Goal: Information Seeking & Learning: Check status

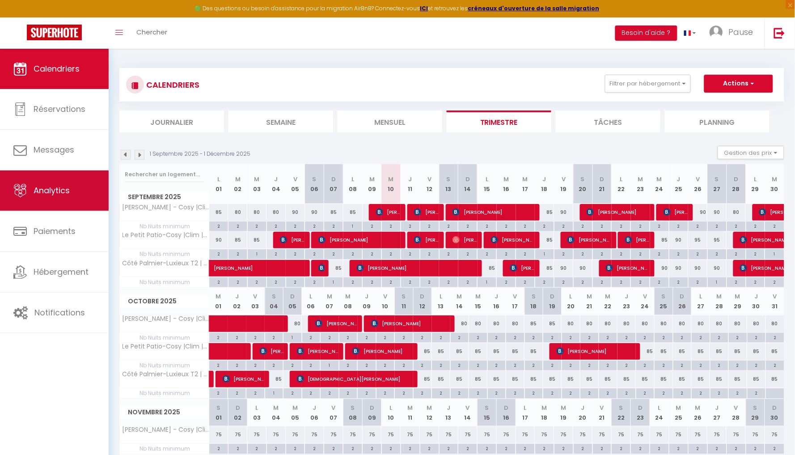
click at [58, 193] on span "Analytics" at bounding box center [52, 190] width 36 height 11
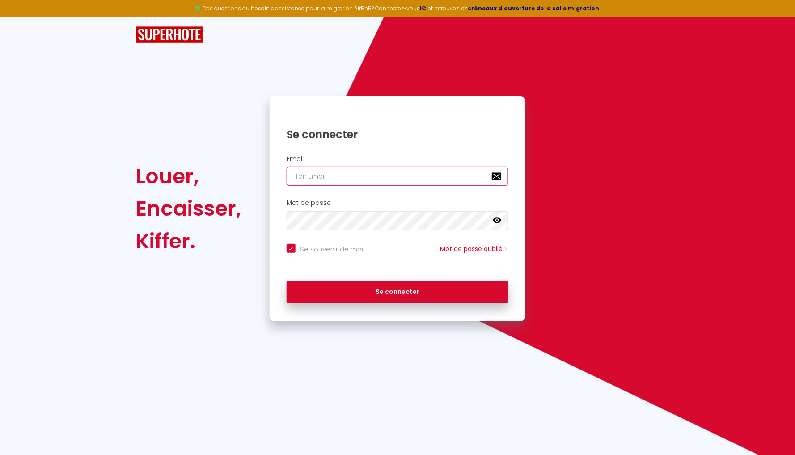
type input "[EMAIL_ADDRESS][DOMAIN_NAME]"
click at [397, 291] on button "Se connecter" at bounding box center [398, 292] width 222 height 22
checkbox input "true"
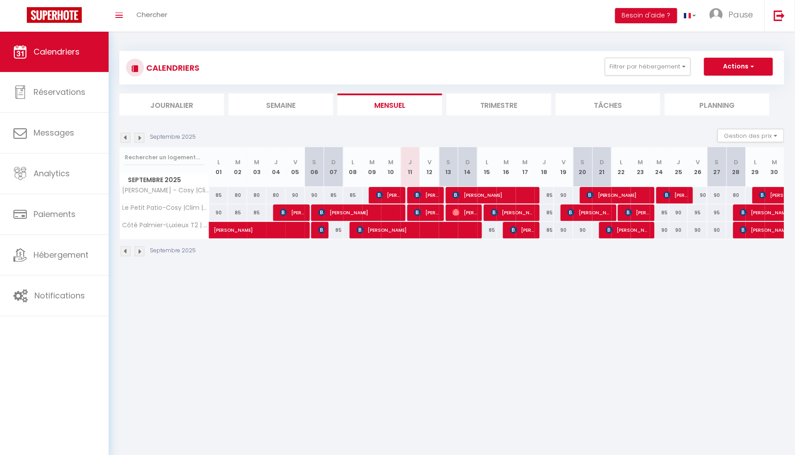
click at [497, 108] on li "Trimestre" at bounding box center [499, 104] width 105 height 22
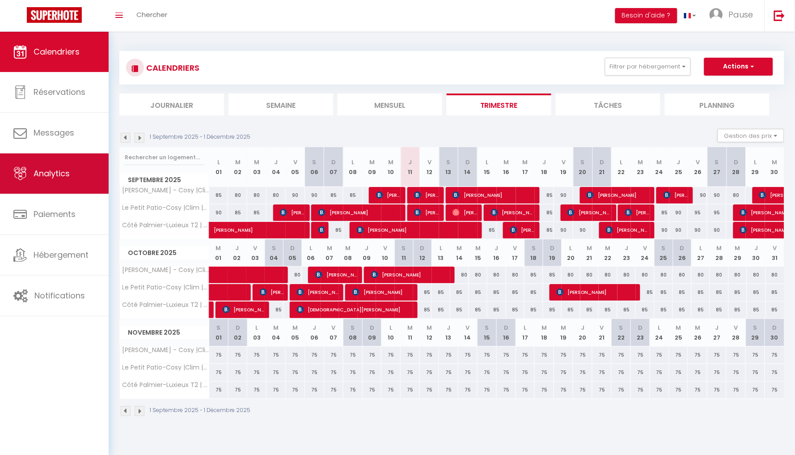
click at [68, 182] on link "Analytics" at bounding box center [54, 173] width 109 height 40
select select "2025"
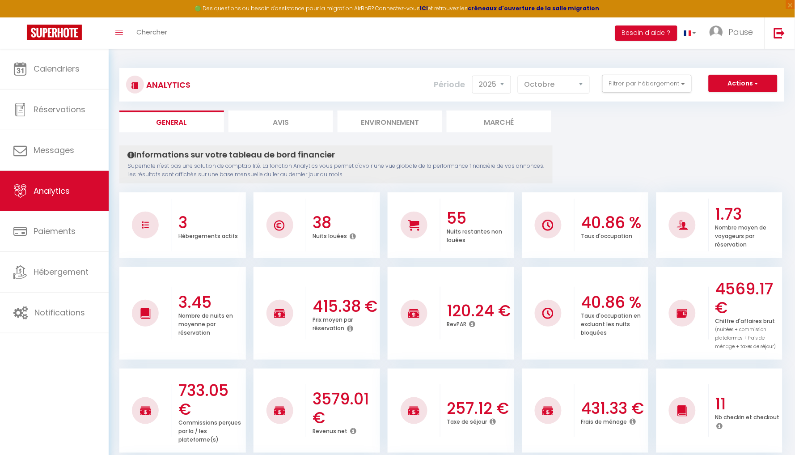
click at [575, 93] on div "Période 2014 2015 2016 2017 2018 2019 2020 2021 2022 2023 2024 2025 2026 2027 […" at bounding box center [515, 85] width 162 height 20
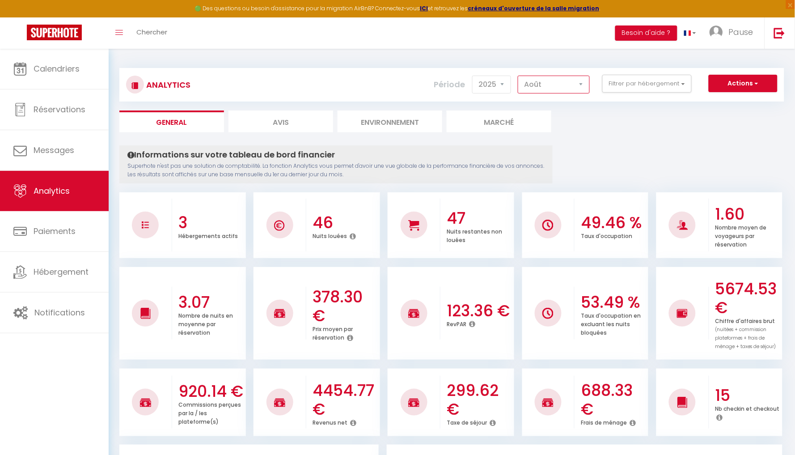
select select "9"
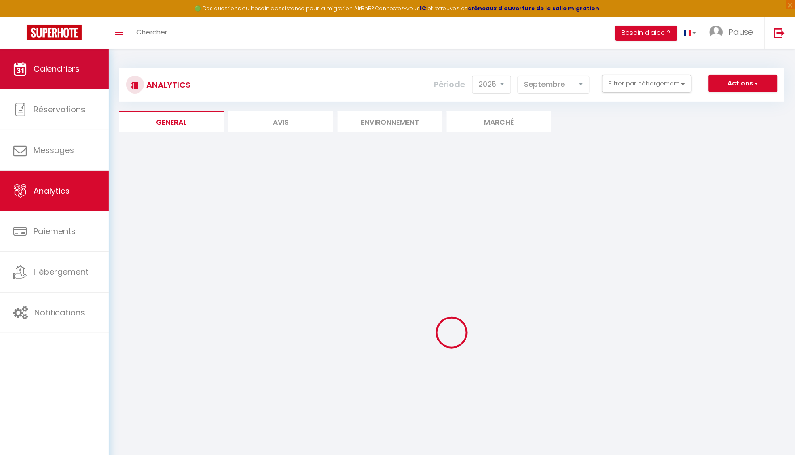
click at [58, 79] on link "Calendriers" at bounding box center [54, 69] width 109 height 40
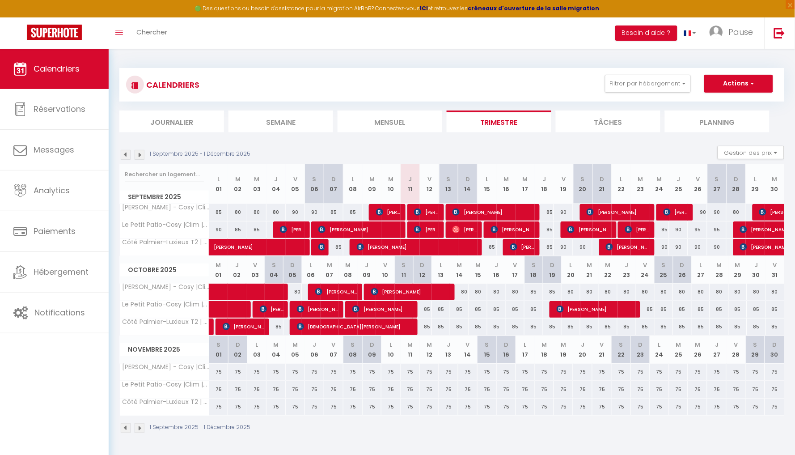
scroll to position [9, 0]
